Goal: Task Accomplishment & Management: Manage account settings

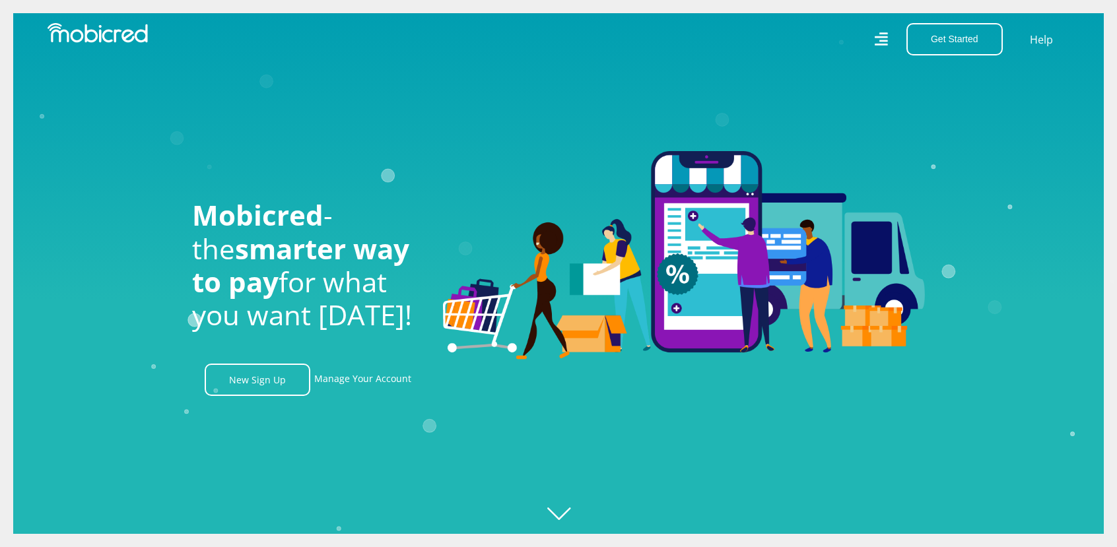
scroll to position [0, 941]
click at [372, 375] on link "Manage Your Account" at bounding box center [362, 380] width 97 height 32
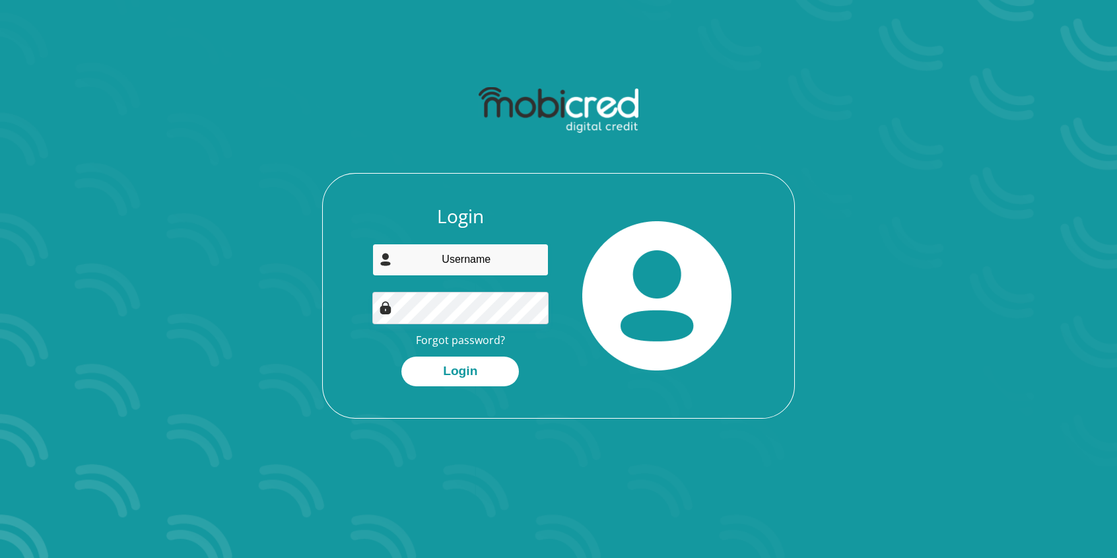
click at [479, 272] on input "email" at bounding box center [460, 260] width 177 height 32
type input "mdseroka96@gmail.com"
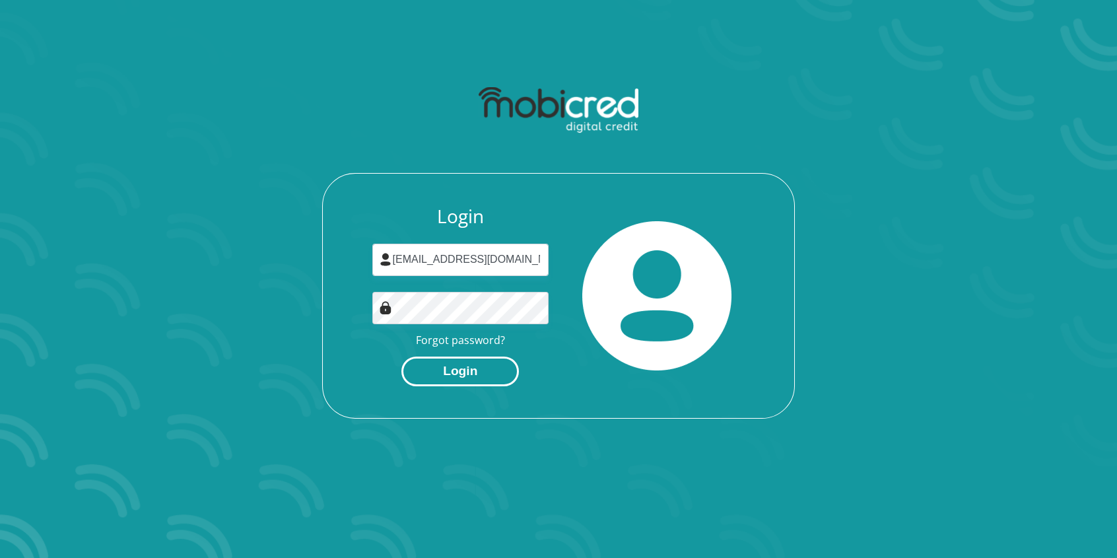
click at [456, 364] on button "Login" at bounding box center [459, 371] width 117 height 30
